Goal: Navigation & Orientation: Understand site structure

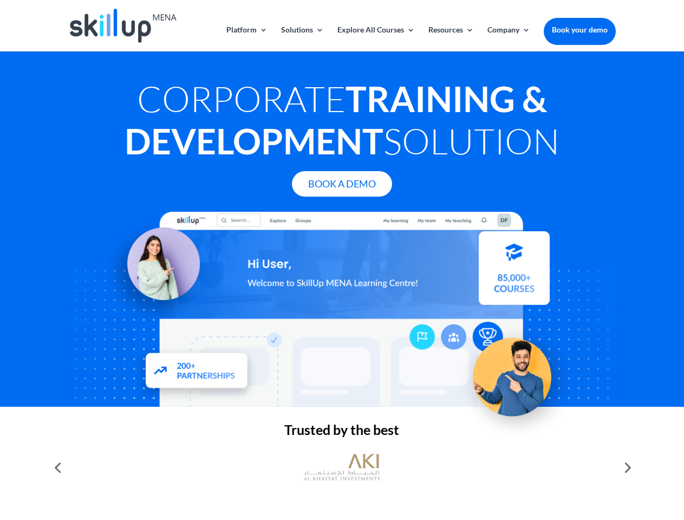
click at [342, 260] on div at bounding box center [341, 309] width 547 height 195
click at [302, 38] on link "Solutions" at bounding box center [302, 38] width 43 height 25
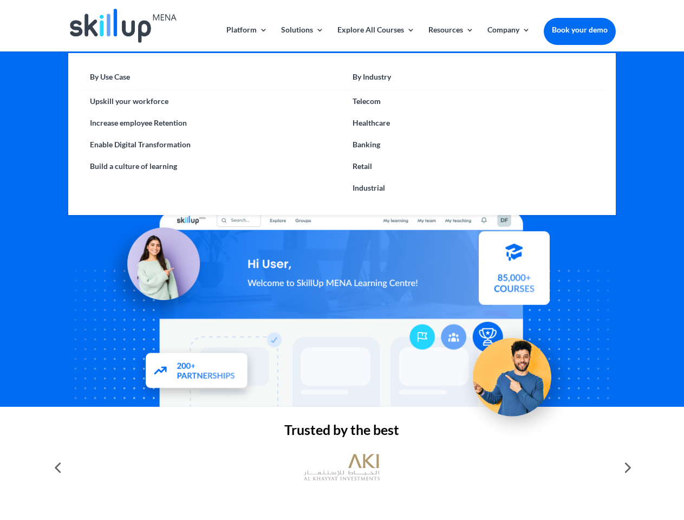
click at [375, 38] on link "Explore All Courses" at bounding box center [375, 38] width 77 height 25
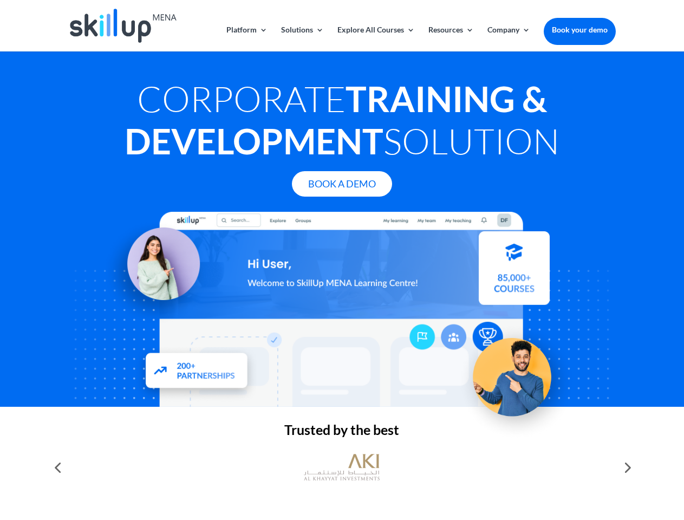
click at [450, 38] on link "Resources" at bounding box center [450, 38] width 45 height 25
click at [508, 38] on link "Company" at bounding box center [508, 38] width 43 height 25
click at [342, 467] on img at bounding box center [342, 467] width 76 height 38
